Goal: Obtain resource: Obtain resource

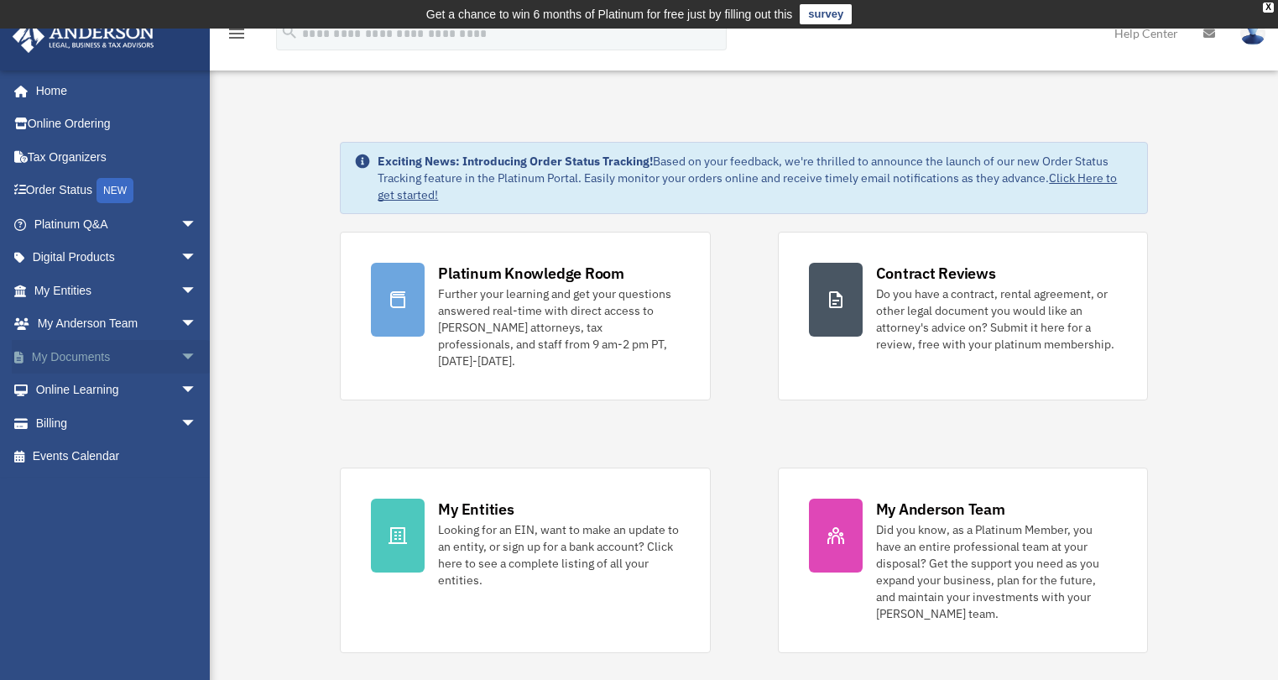
click at [180, 362] on span "arrow_drop_down" at bounding box center [197, 357] width 34 height 34
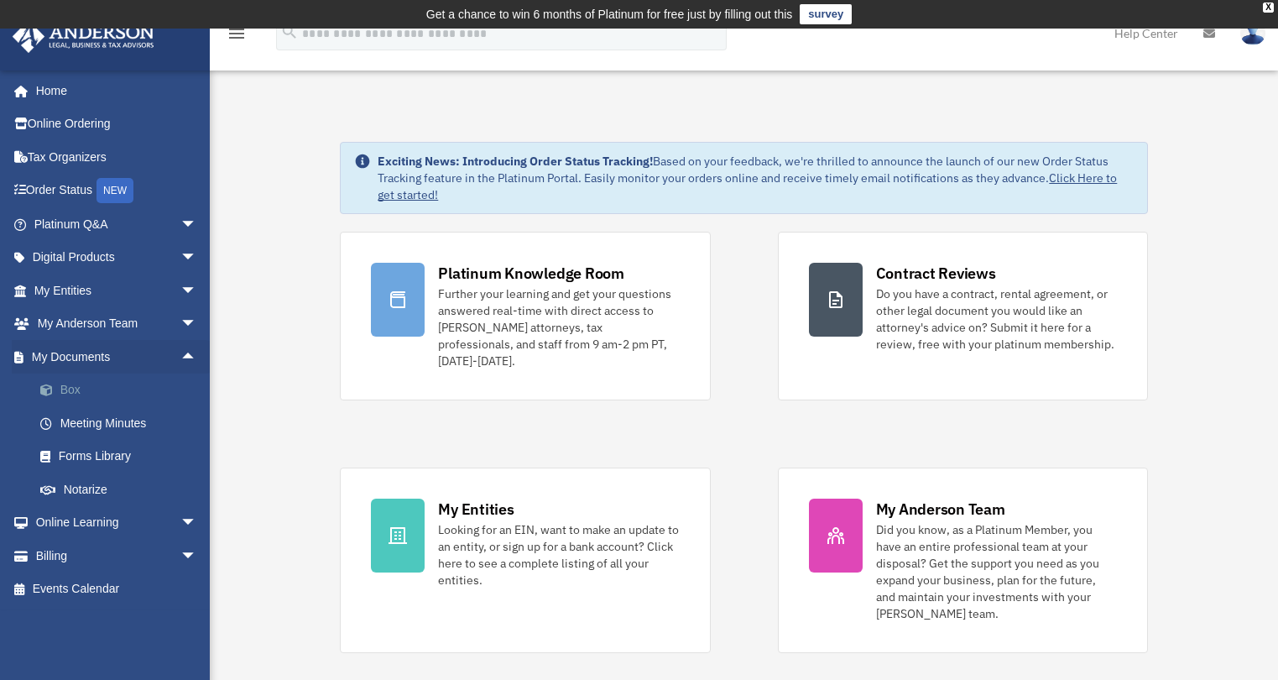
click at [70, 386] on link "Box" at bounding box center [122, 390] width 199 height 34
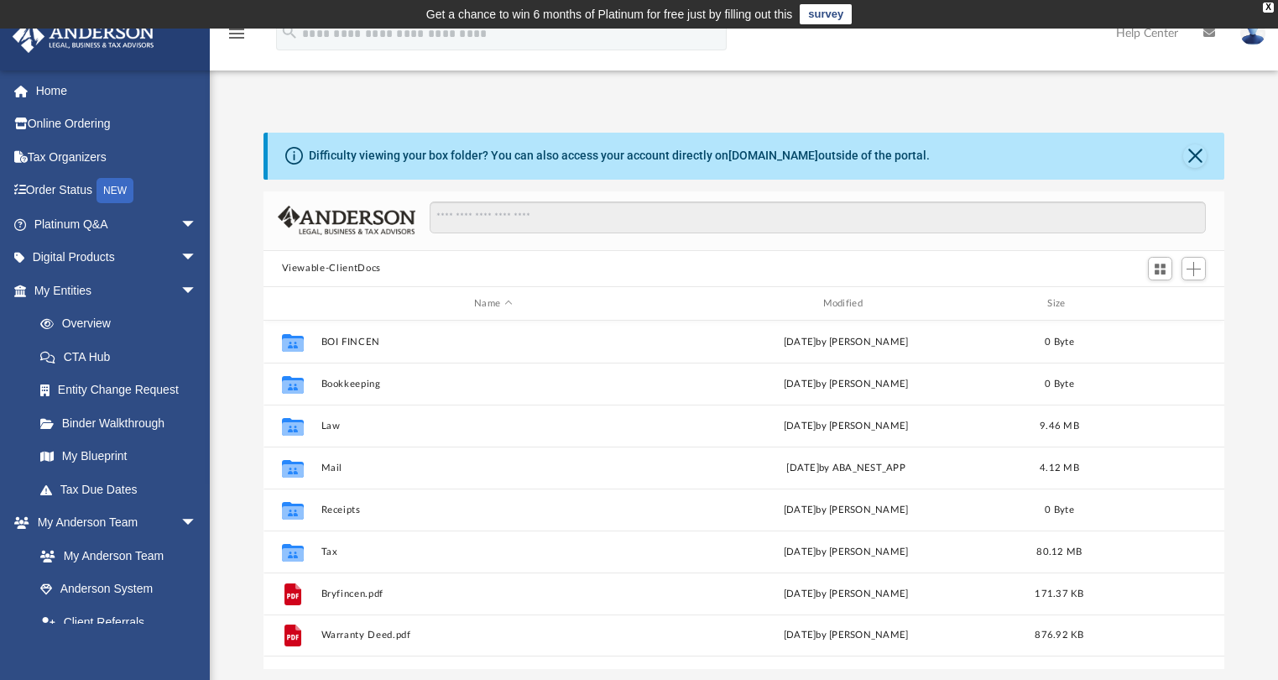
scroll to position [369, 948]
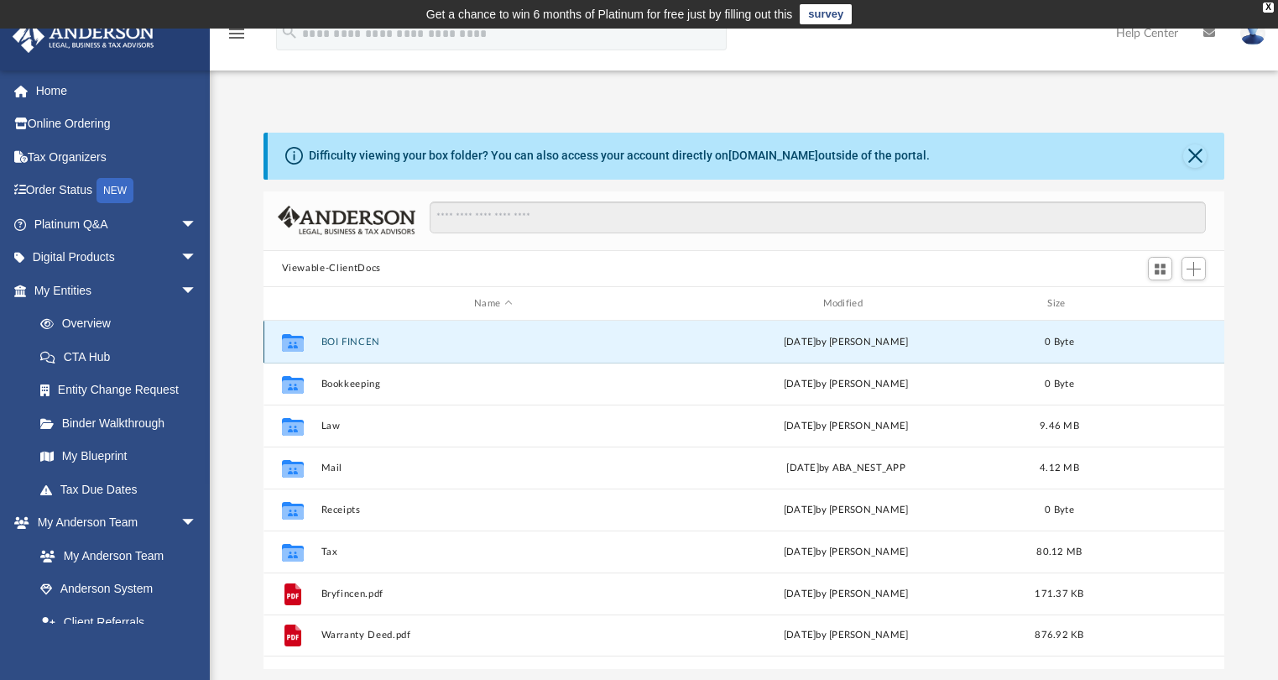
click at [364, 339] on button "BOI FINCEN" at bounding box center [492, 341] width 345 height 11
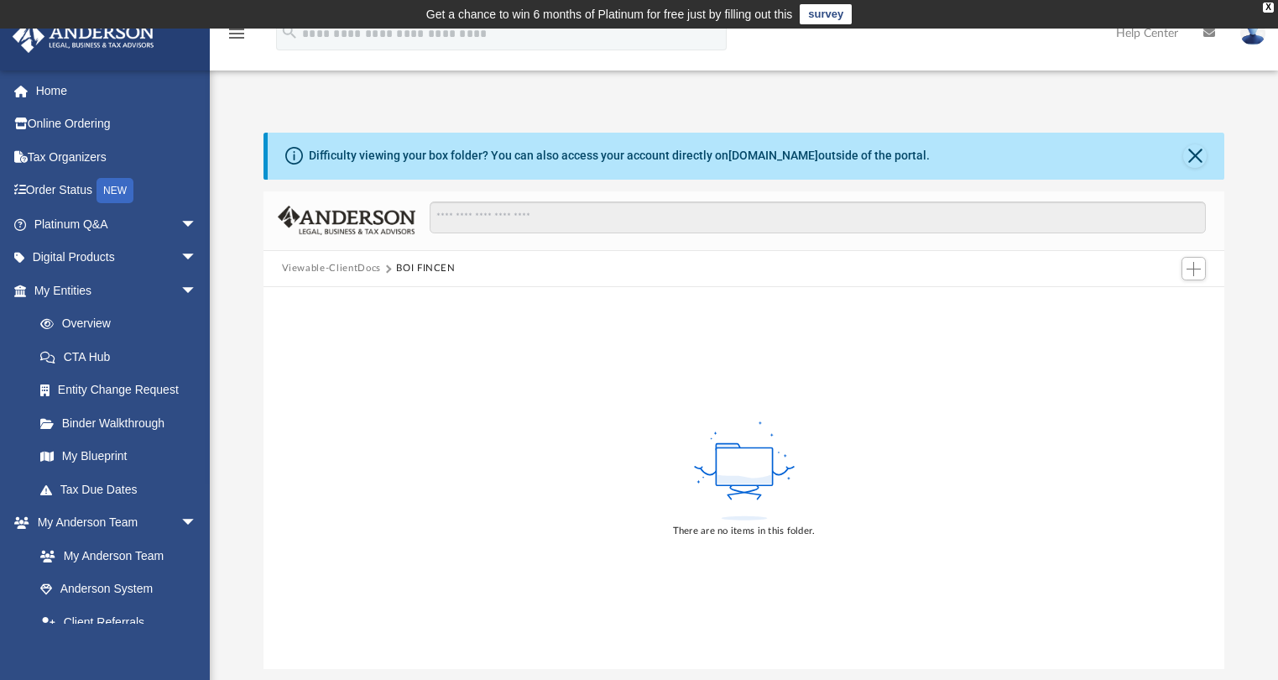
click at [341, 263] on button "Viewable-ClientDocs" at bounding box center [331, 268] width 99 height 15
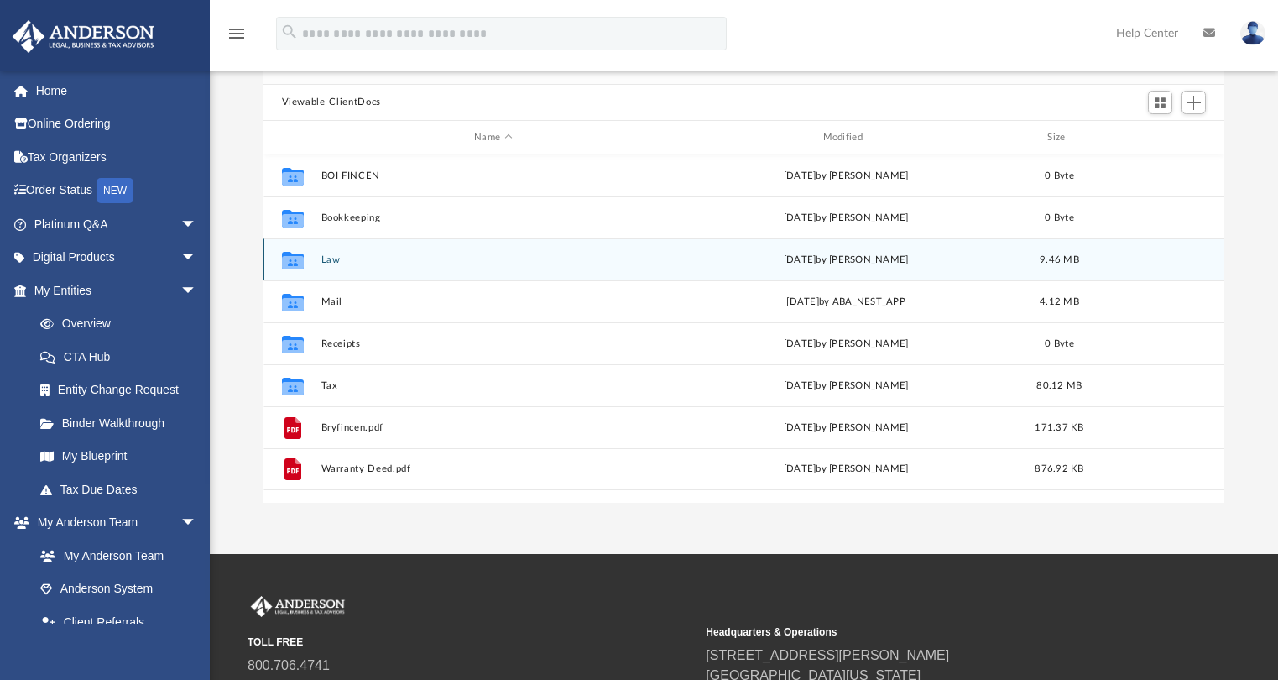
scroll to position [168, 0]
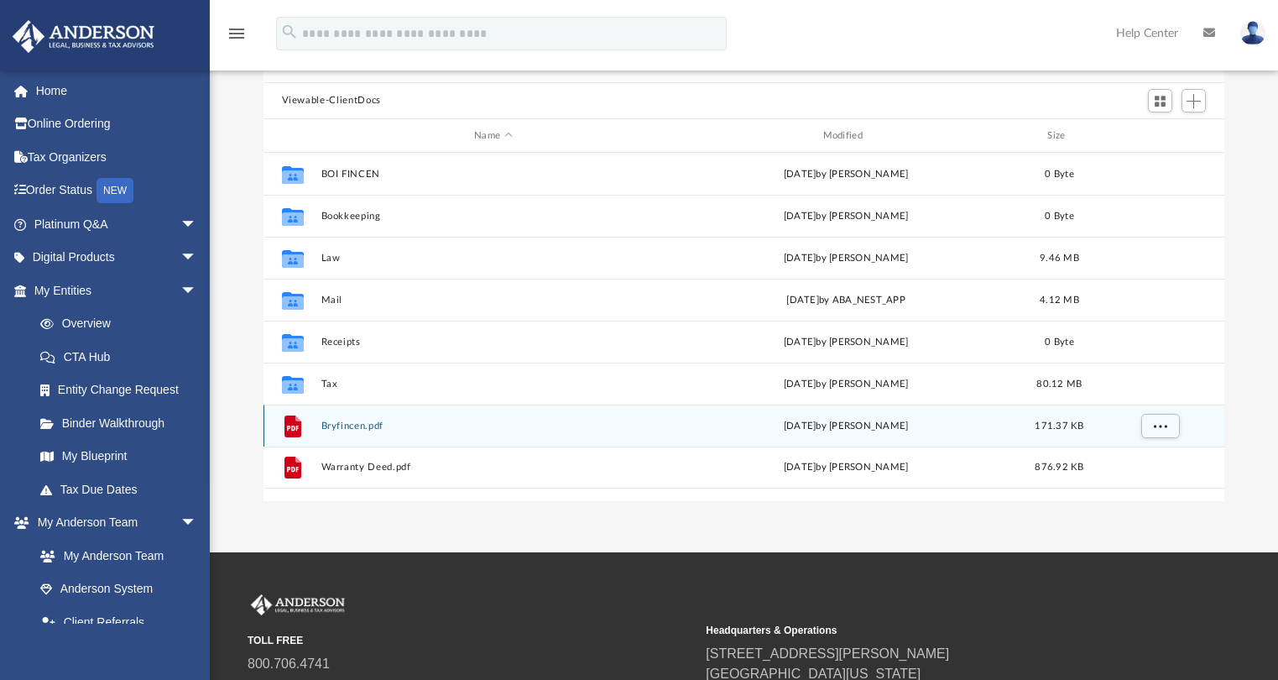
click at [340, 425] on button "Bryfincen.pdf" at bounding box center [492, 425] width 345 height 11
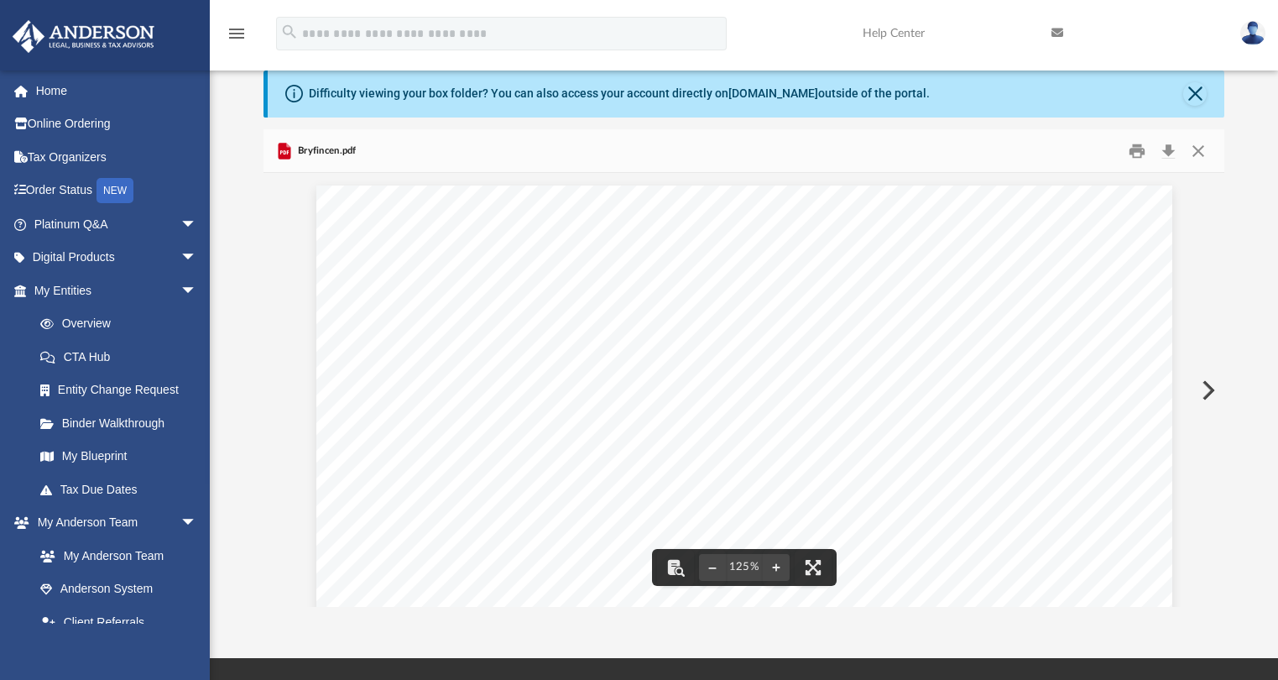
scroll to position [0, 0]
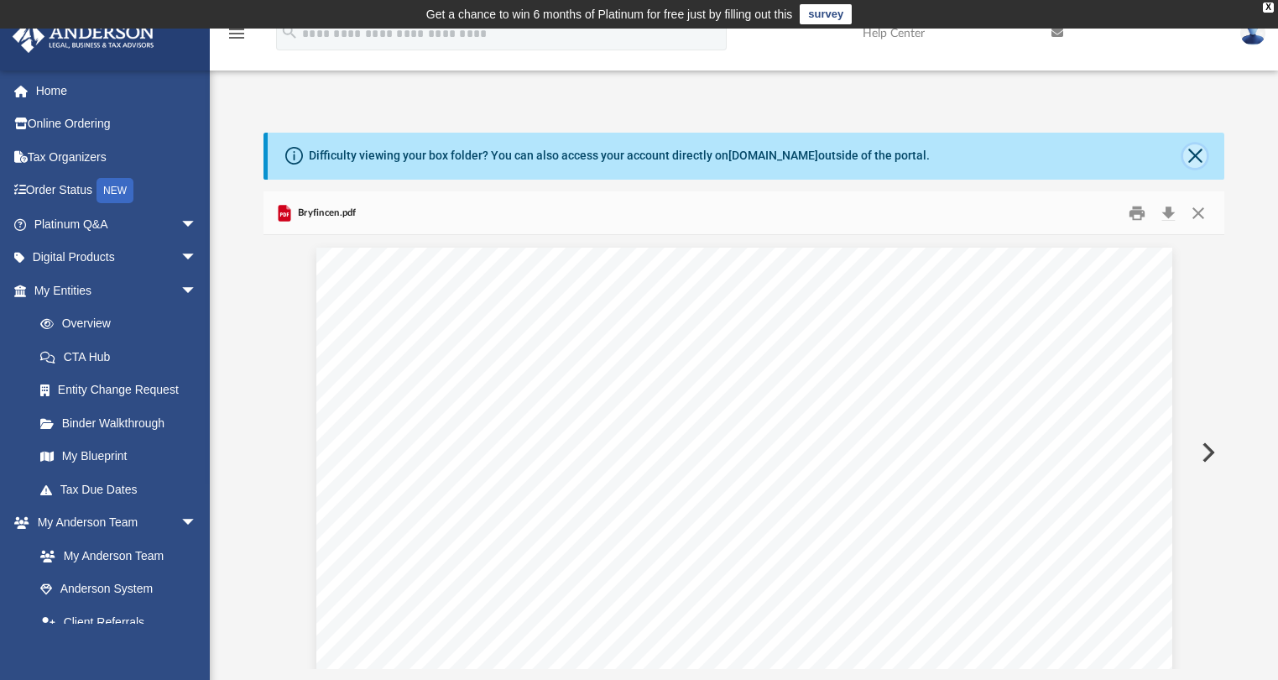
click at [1198, 152] on button "Close" at bounding box center [1194, 155] width 23 height 23
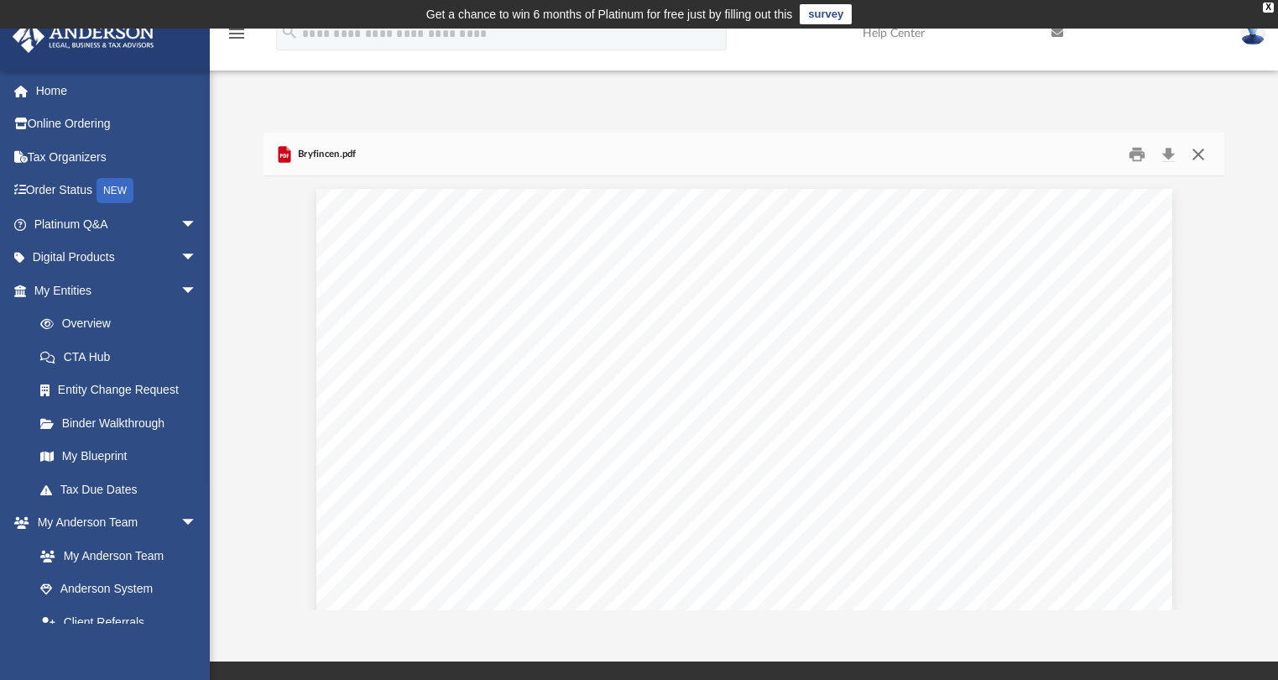
click at [1194, 159] on button "Close" at bounding box center [1198, 154] width 30 height 26
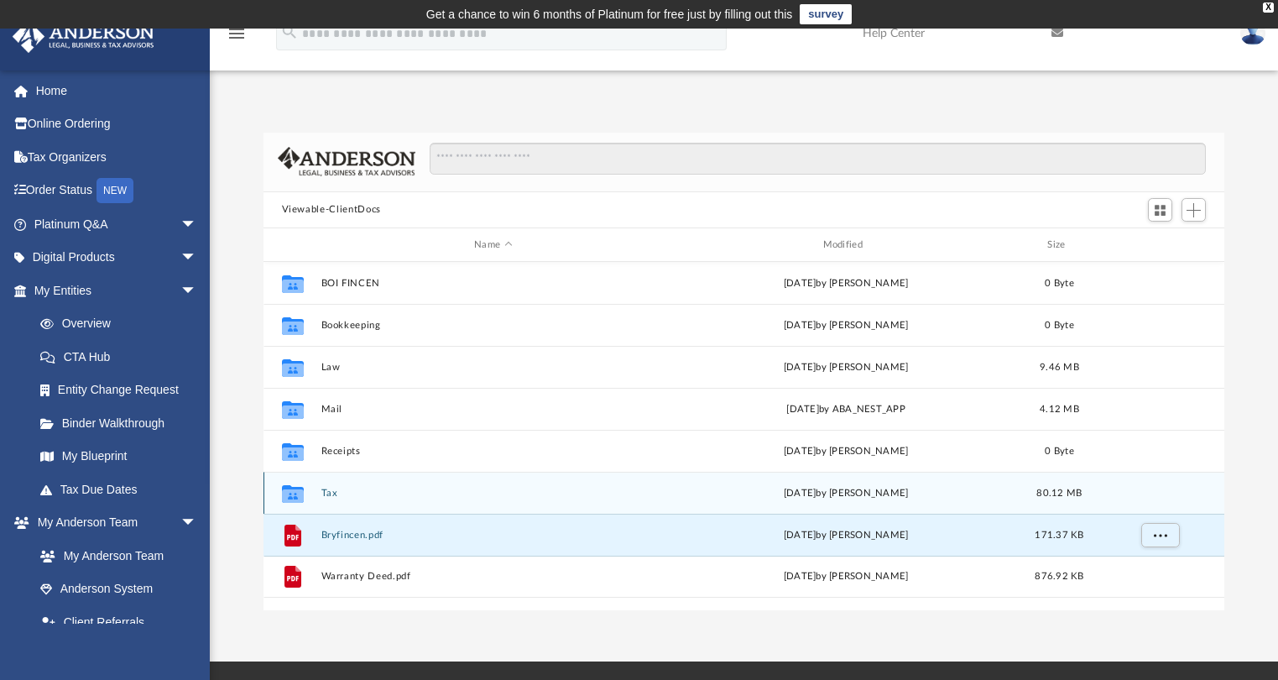
click at [320, 493] on button "Tax" at bounding box center [492, 492] width 345 height 11
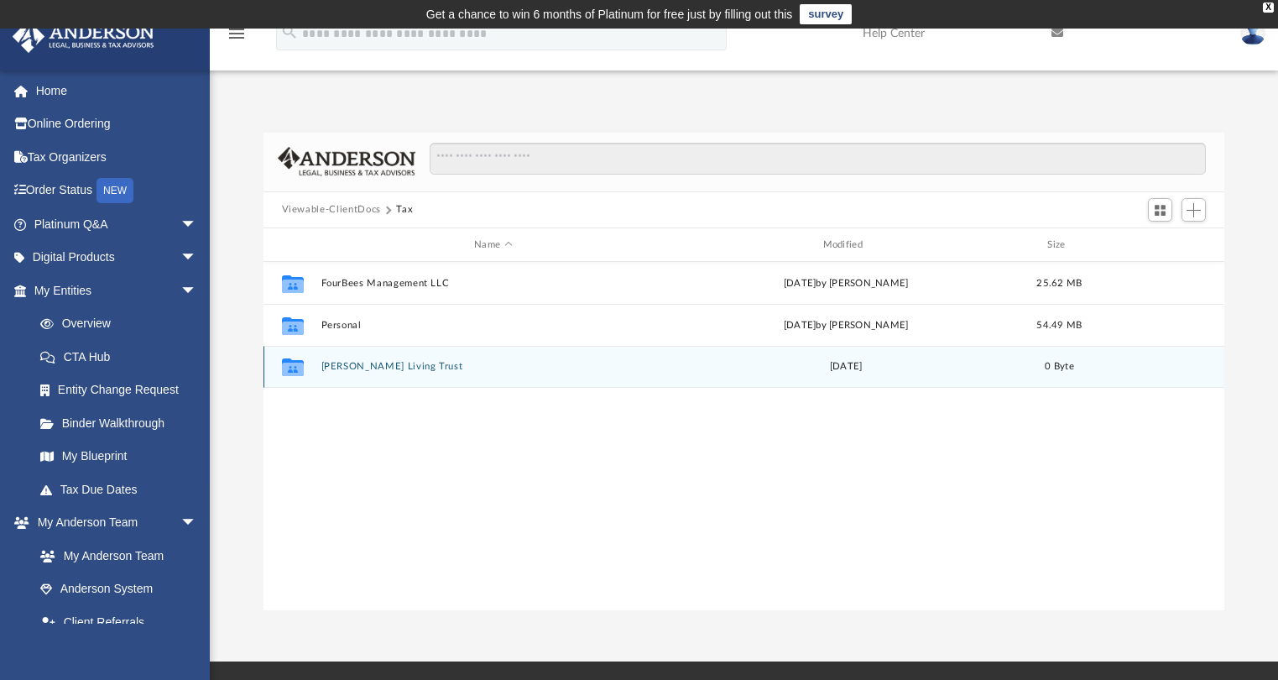
click at [368, 362] on button "Thibedeau Living Trust" at bounding box center [492, 367] width 345 height 11
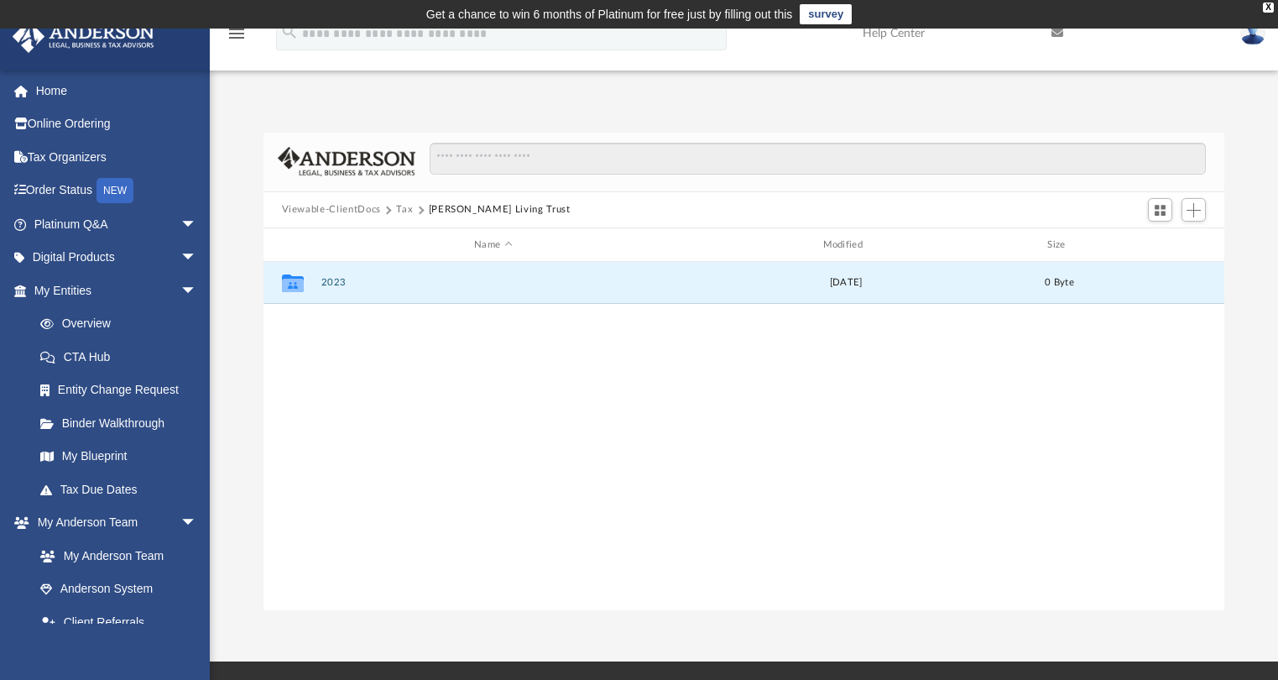
click at [346, 212] on button "Viewable-ClientDocs" at bounding box center [331, 209] width 99 height 15
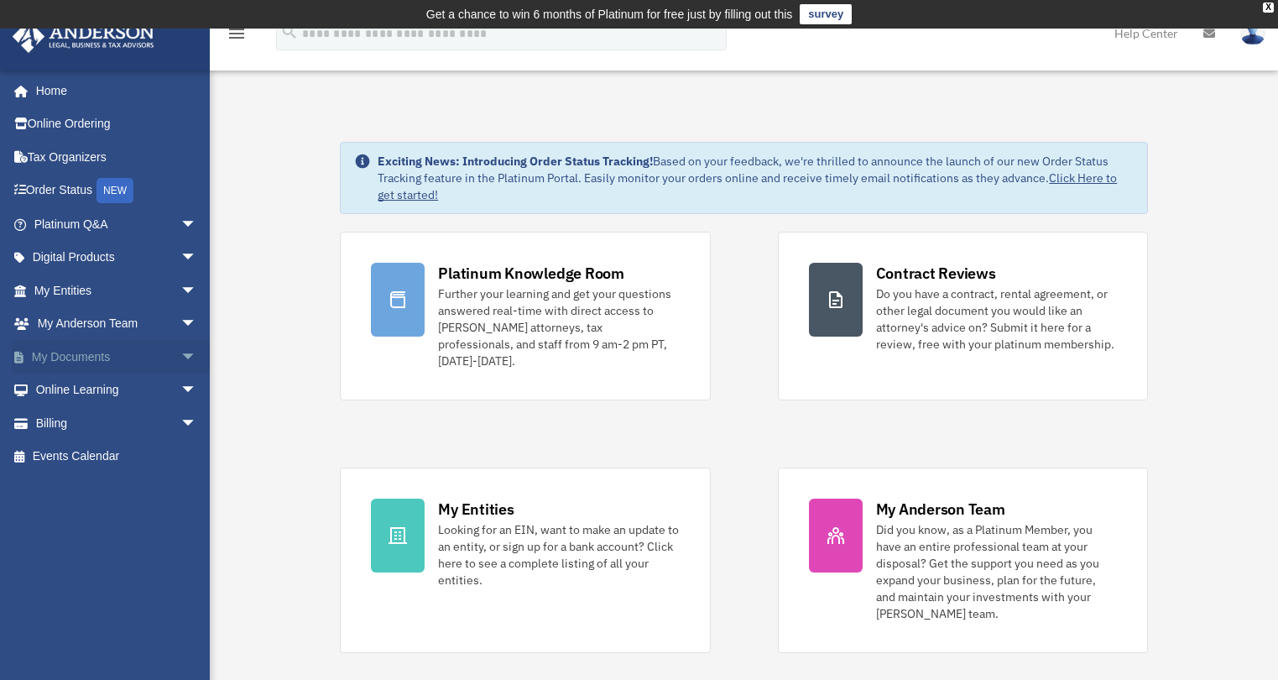
click at [180, 352] on span "arrow_drop_down" at bounding box center [197, 357] width 34 height 34
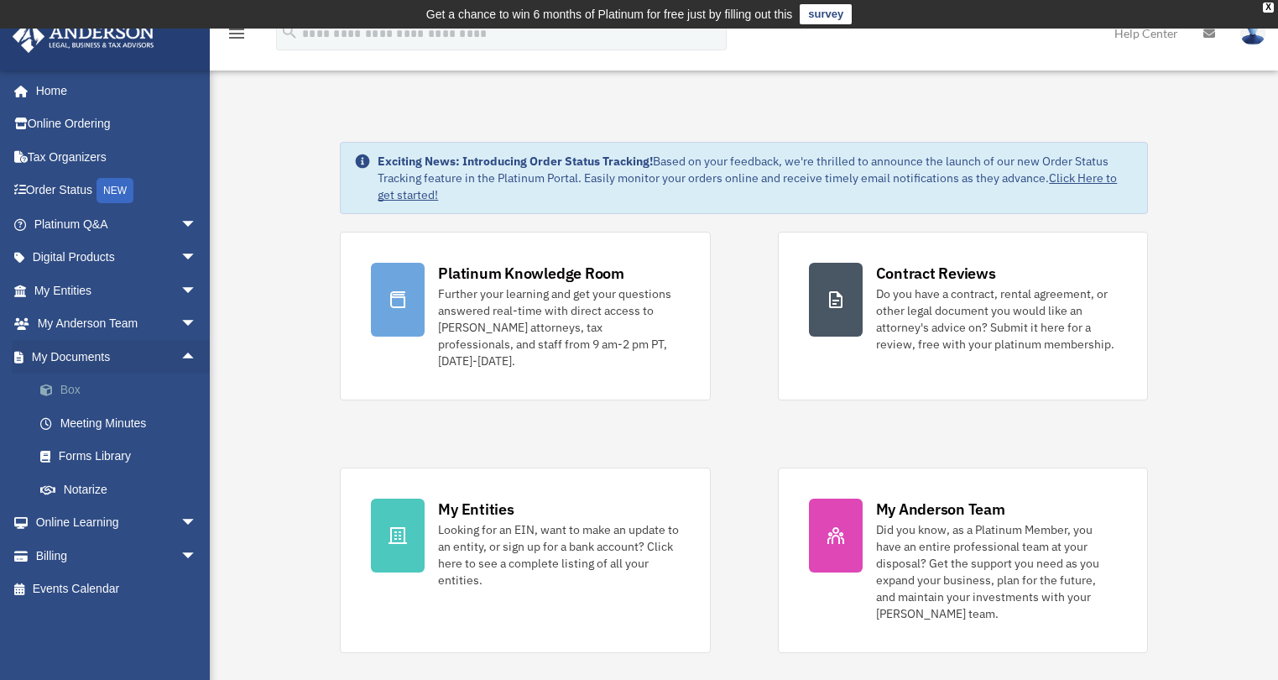
click at [80, 380] on link "Box" at bounding box center [122, 390] width 199 height 34
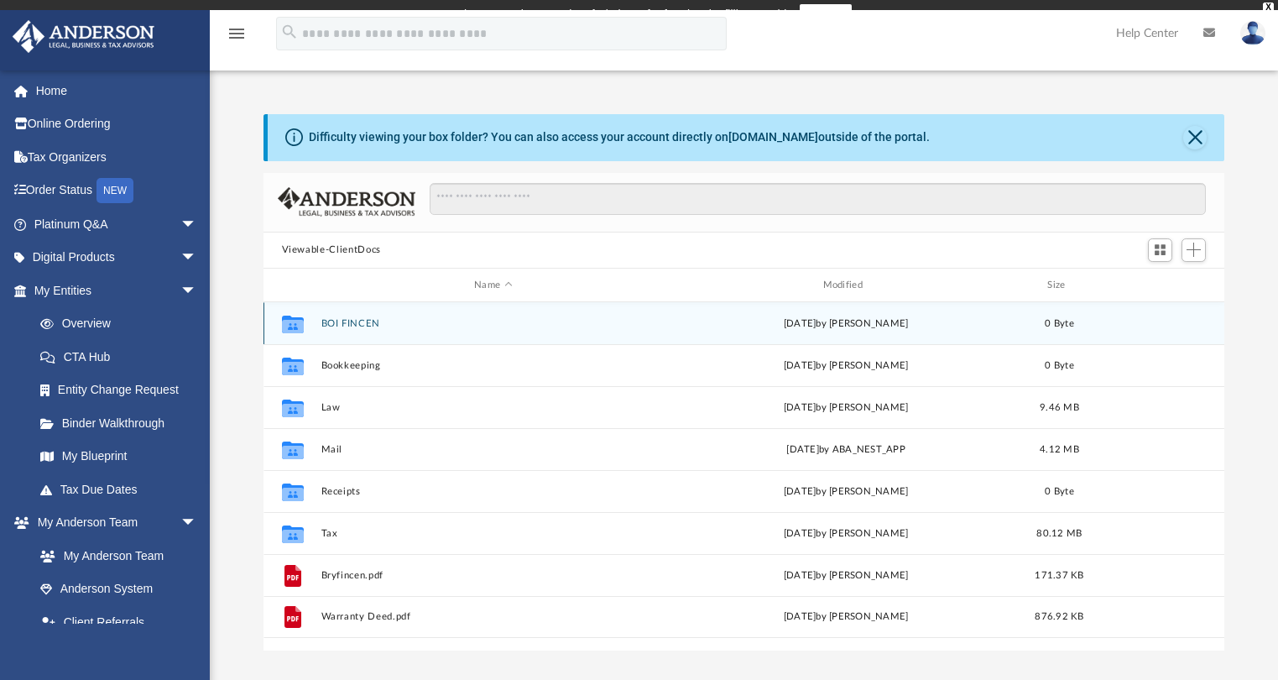
scroll to position [369, 948]
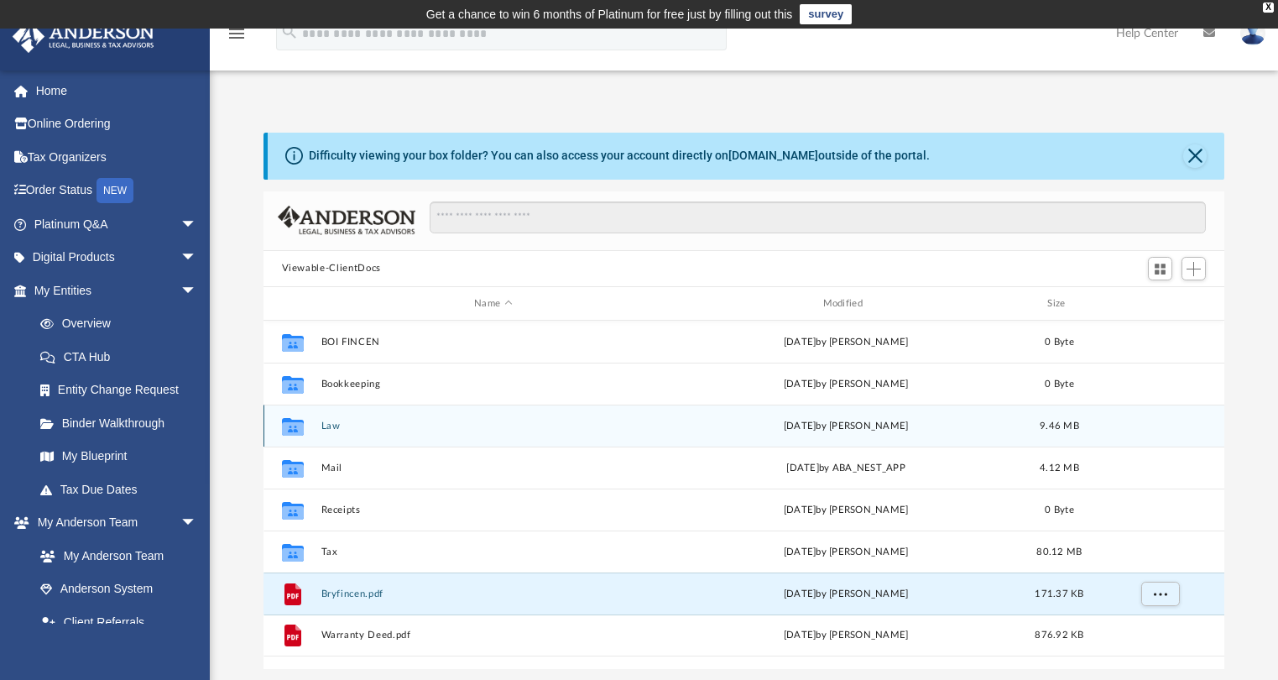
drag, startPoint x: 353, startPoint y: 592, endPoint x: 282, endPoint y: 410, distance: 195.5
click at [282, 410] on div "Collaborated Folder BOI FINCEN Wed Dec 4 2024 by Bryan Thibedeau 0 Byte Collabo…" at bounding box center [743, 488] width 961 height 336
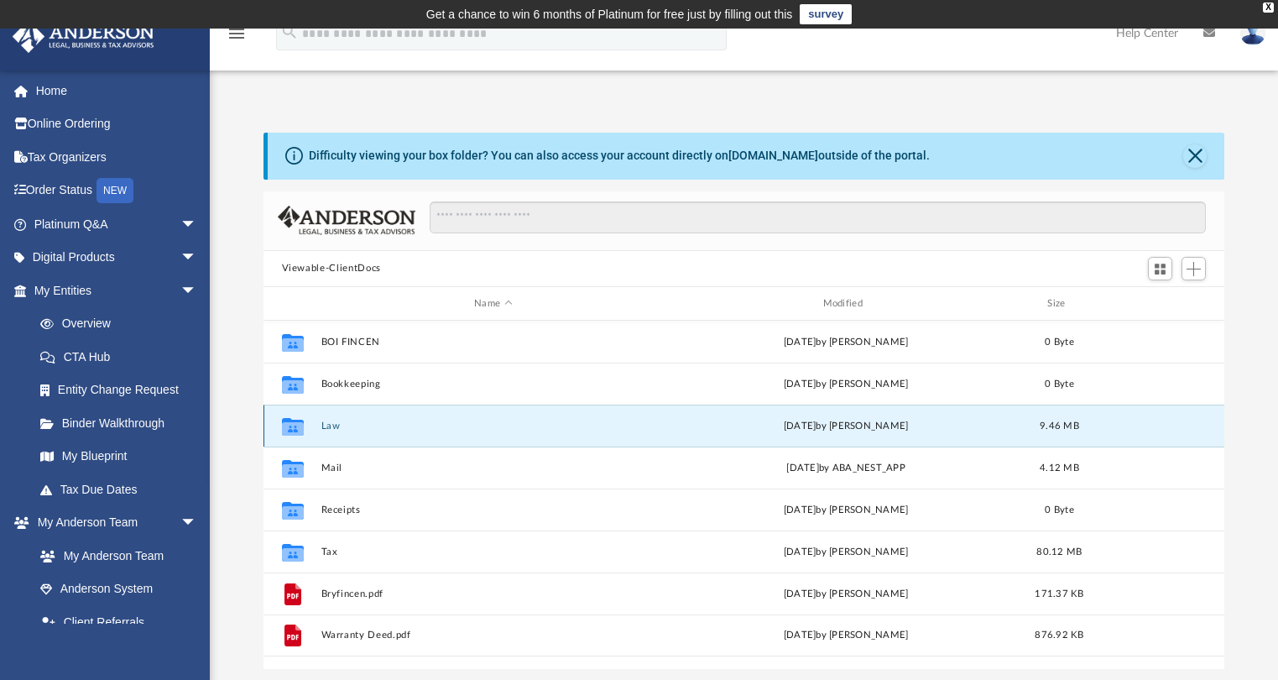
click at [322, 429] on button "Law" at bounding box center [492, 425] width 345 height 11
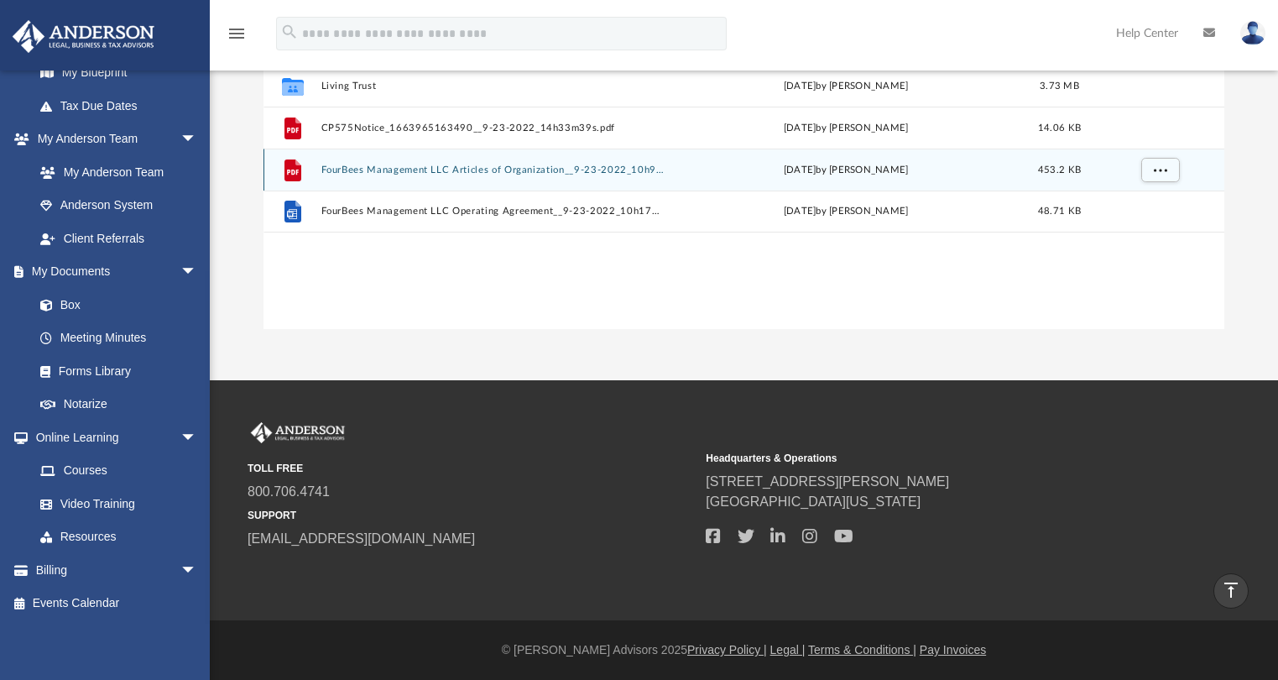
scroll to position [0, 0]
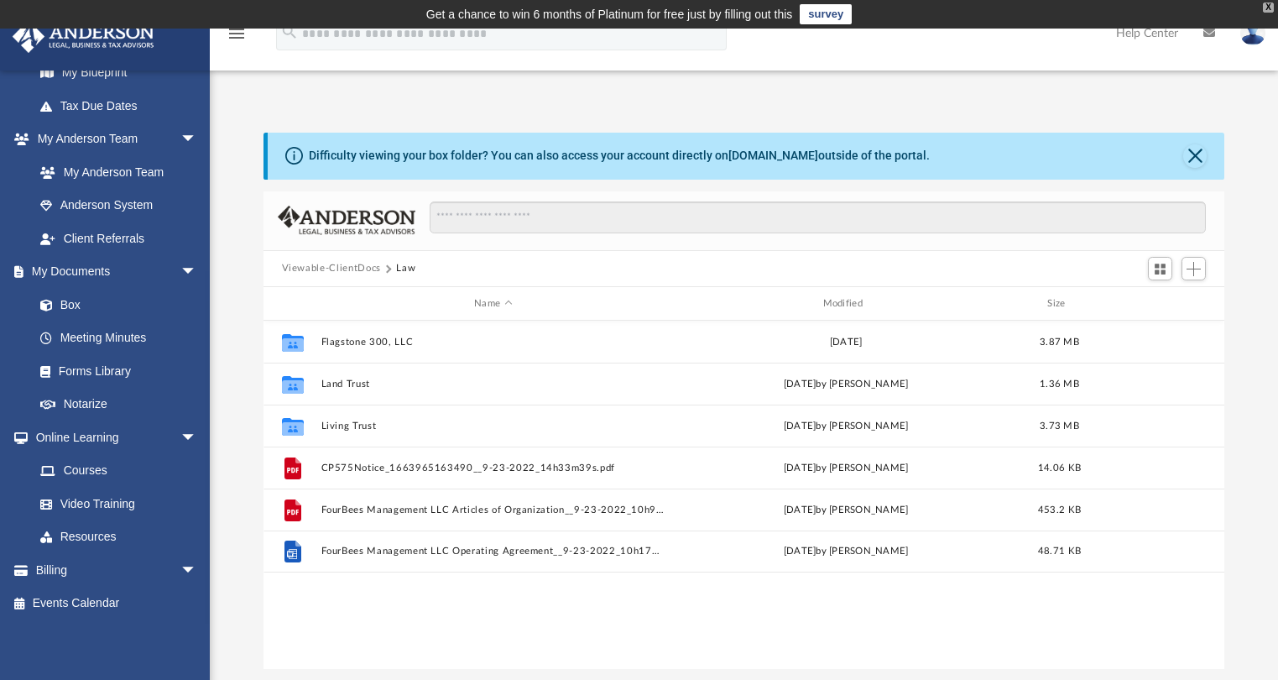
click at [1263, 8] on div "X" at bounding box center [1268, 8] width 11 height 10
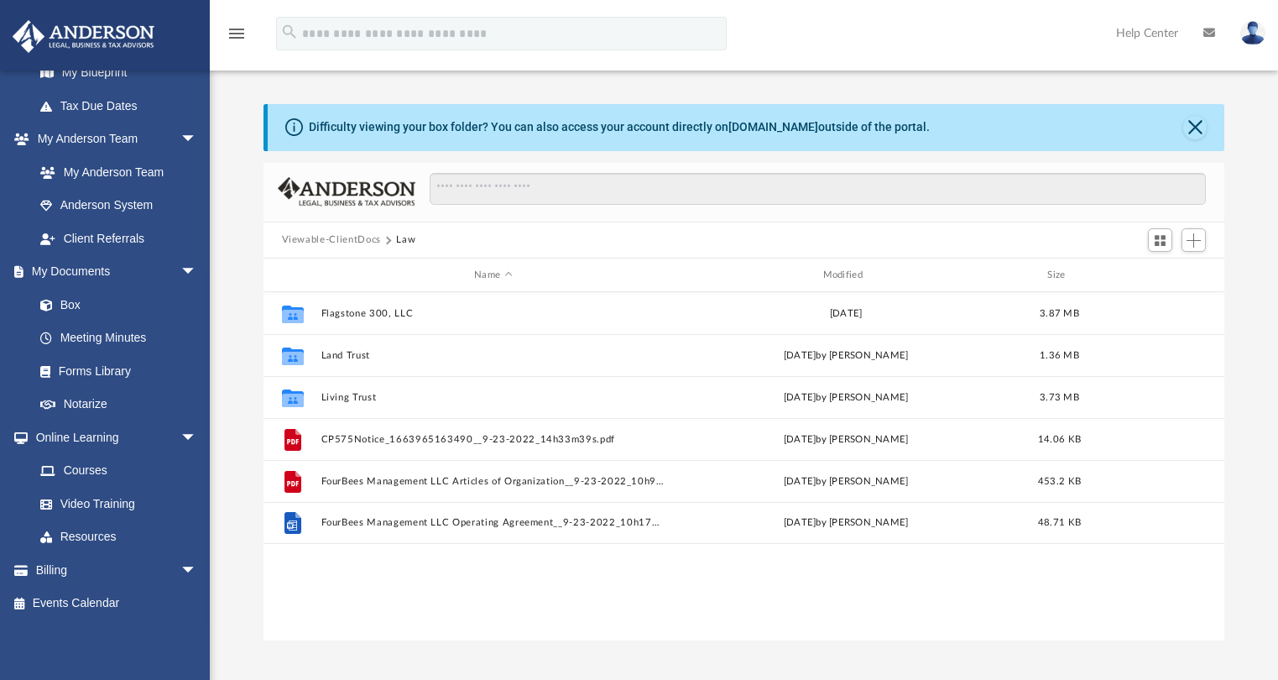
click at [1259, 26] on img at bounding box center [1252, 33] width 25 height 24
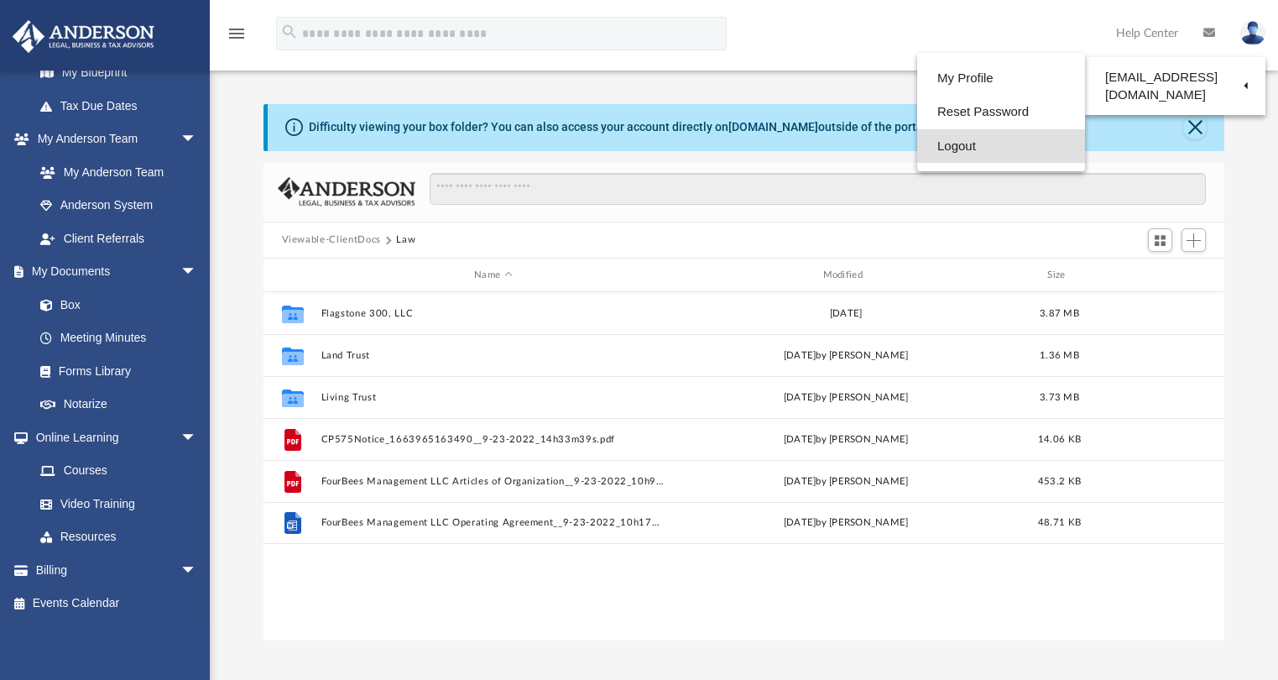
click at [961, 144] on link "Logout" at bounding box center [1001, 146] width 168 height 34
